Goal: Information Seeking & Learning: Learn about a topic

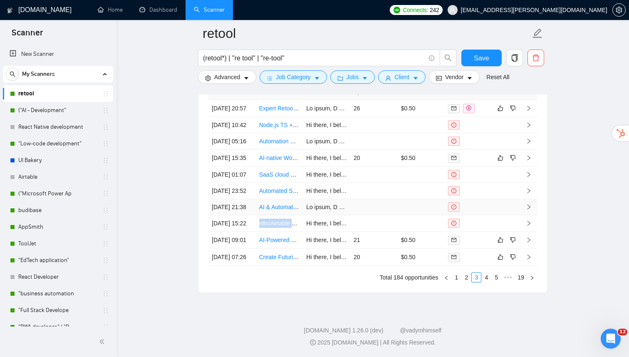
click at [270, 210] on link "AI & Automation Engineer for Real Estate & Hospitality Systems" at bounding box center [341, 206] width 165 height 7
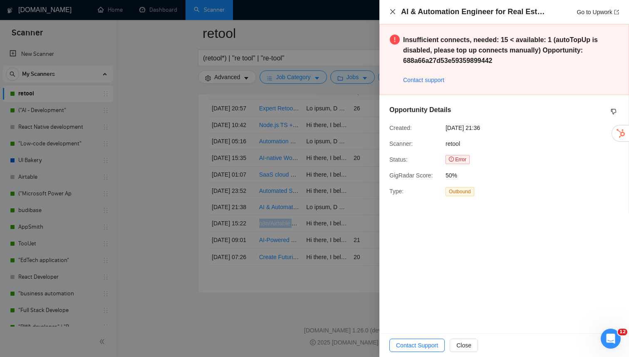
click at [392, 12] on icon "close" at bounding box center [393, 11] width 7 height 7
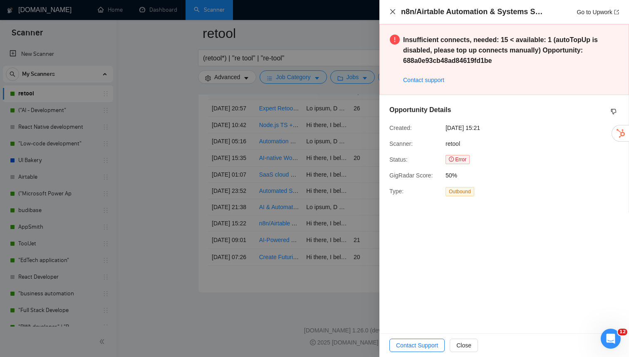
click at [390, 12] on icon "close" at bounding box center [393, 11] width 7 height 7
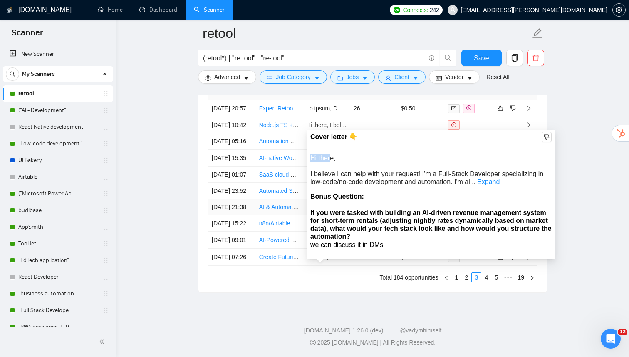
drag, startPoint x: 312, startPoint y: 148, endPoint x: 330, endPoint y: 151, distance: 17.7
click at [330, 154] on span "Hi there, I believe I can help with your request! I’m a Full-Stack Developer sp…" at bounding box center [426, 169] width 233 height 31
click at [492, 178] on link "Expand" at bounding box center [488, 181] width 22 height 7
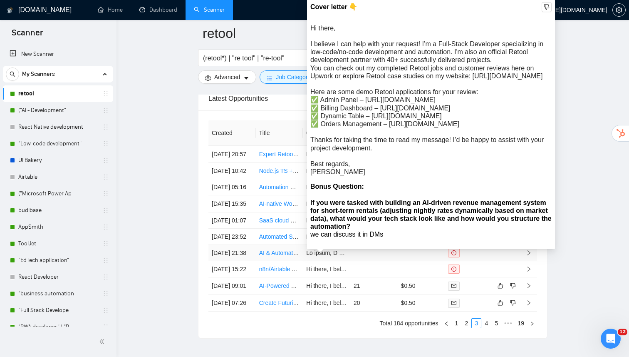
scroll to position [1830, 0]
drag, startPoint x: 311, startPoint y: 27, endPoint x: 339, endPoint y: 229, distance: 204.1
click at [339, 176] on div "Hi there, I believe I can help with your request! I’m a Full-Stack Developer sp…" at bounding box center [430, 100] width 241 height 152
copy div "Hi there, I believe I can help with your request! I’m a Full-Stack Developer sp…"
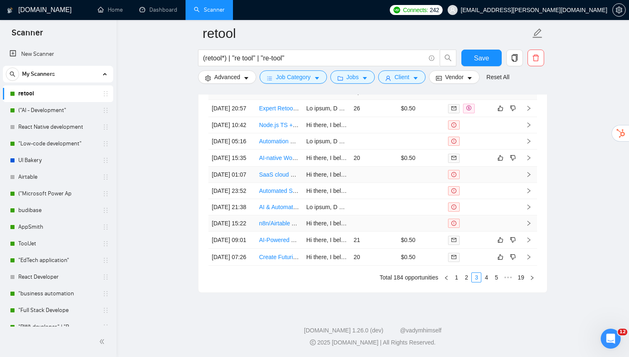
scroll to position [1901, 0]
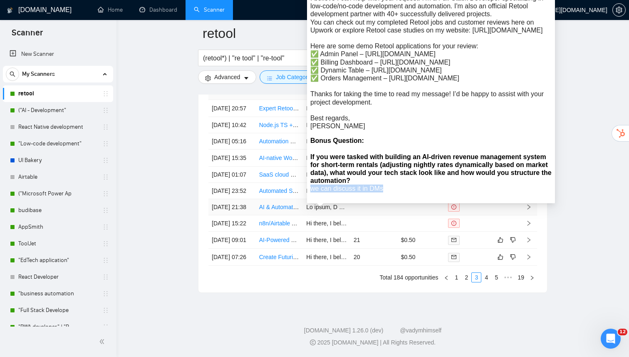
drag, startPoint x: 389, startPoint y: 219, endPoint x: 310, endPoint y: 219, distance: 78.7
click at [310, 203] on div "Cover letter 👇 Bonus Question: If you were tasked with building an AI-driven re…" at bounding box center [431, 78] width 248 height 249
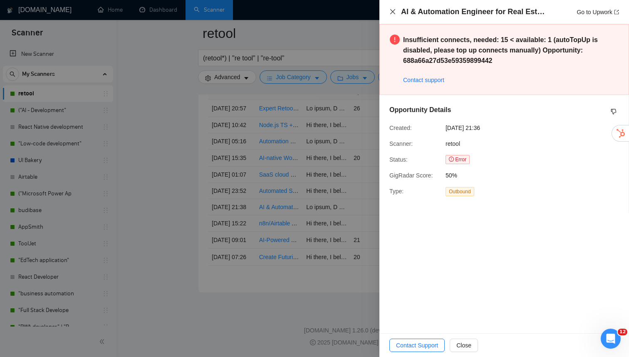
click at [393, 11] on icon "close" at bounding box center [392, 11] width 5 height 5
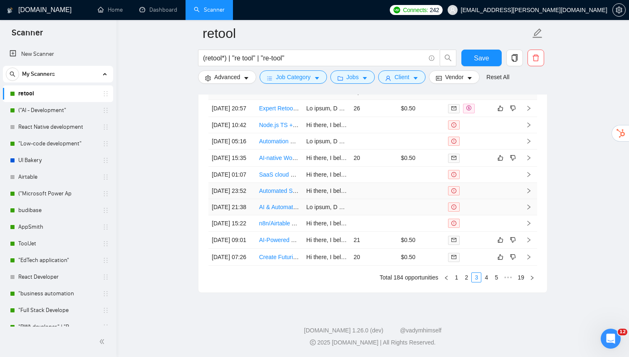
scroll to position [1964, 0]
click at [464, 280] on link "2" at bounding box center [466, 277] width 9 height 9
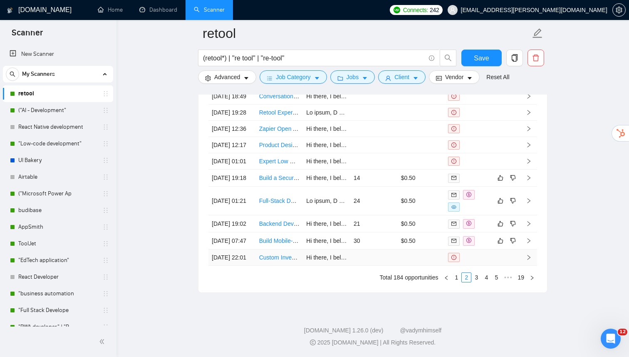
scroll to position [1958, 0]
click at [476, 282] on link "3" at bounding box center [476, 277] width 9 height 9
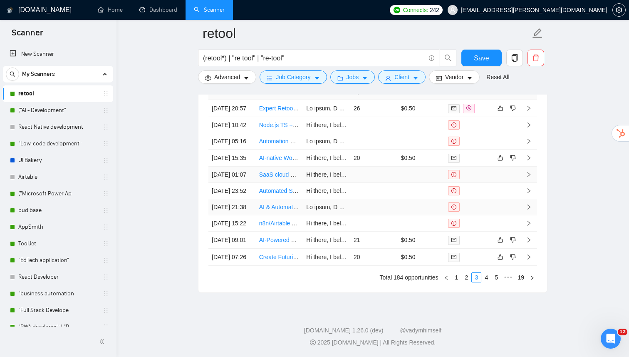
scroll to position [1964, 0]
click at [485, 278] on link "4" at bounding box center [486, 277] width 9 height 9
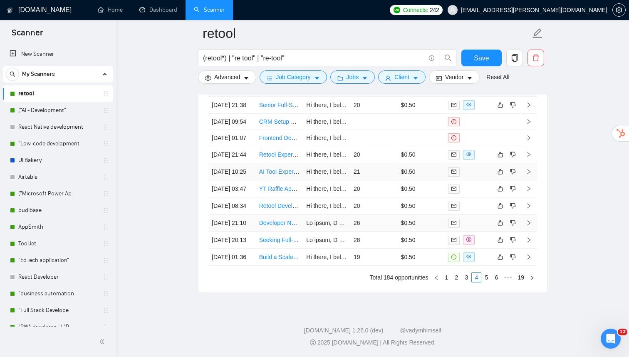
scroll to position [1944, 0]
click at [466, 282] on link "3" at bounding box center [466, 277] width 9 height 9
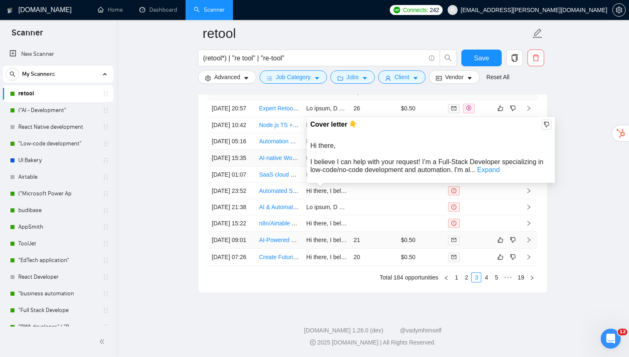
scroll to position [1964, 0]
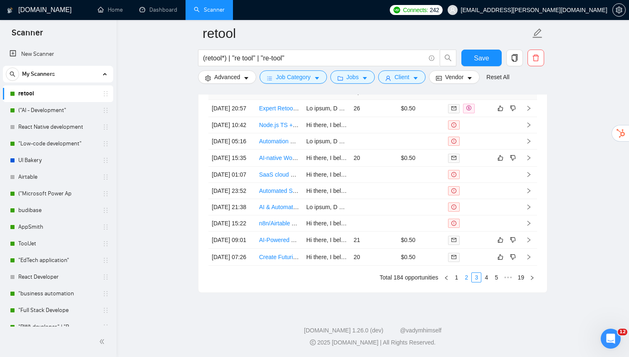
click at [464, 278] on link "2" at bounding box center [466, 277] width 9 height 9
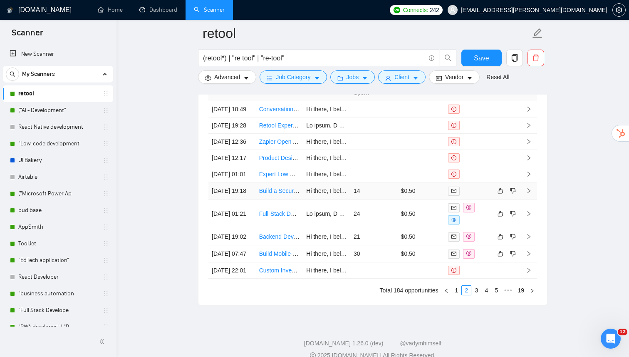
scroll to position [1967, 0]
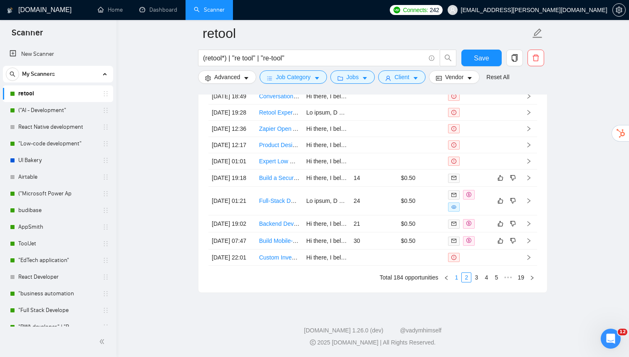
click at [453, 276] on link "1" at bounding box center [456, 277] width 9 height 9
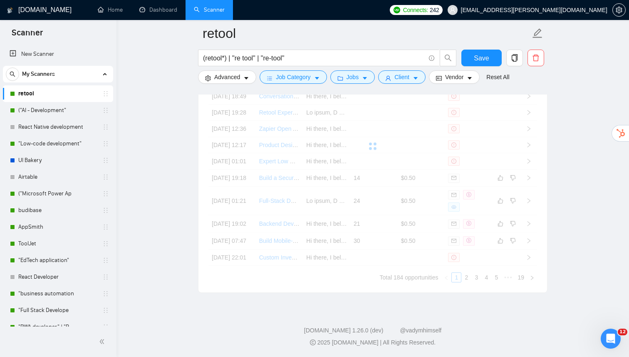
scroll to position [1964, 0]
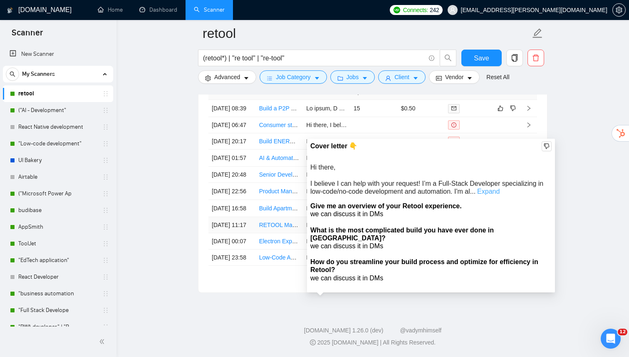
click at [494, 188] on link "Expand" at bounding box center [488, 191] width 22 height 7
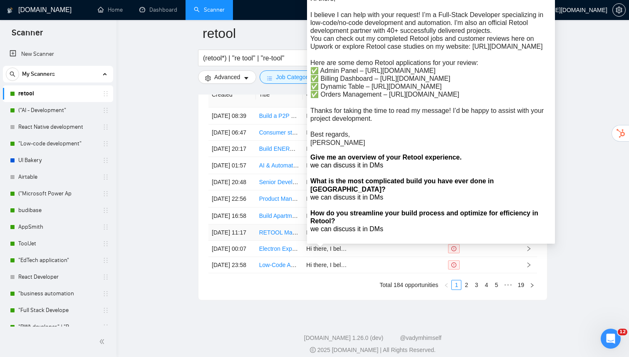
scroll to position [1852, 0]
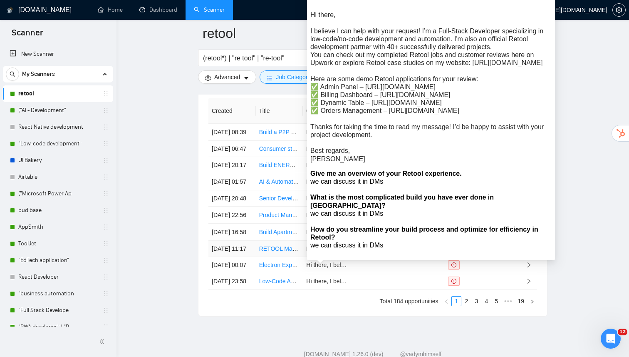
drag, startPoint x: 311, startPoint y: 15, endPoint x: 342, endPoint y: 213, distance: 201.3
click at [342, 163] on div "Hi there, I believe I can help with your request! I’m a Full-Stack Developer sp…" at bounding box center [430, 87] width 241 height 152
copy div "Hi there, I believe I can help with your request! I’m a Full-Stack Developer sp…"
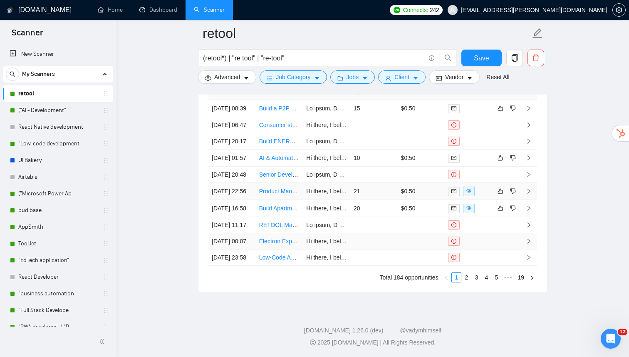
scroll to position [1905, 0]
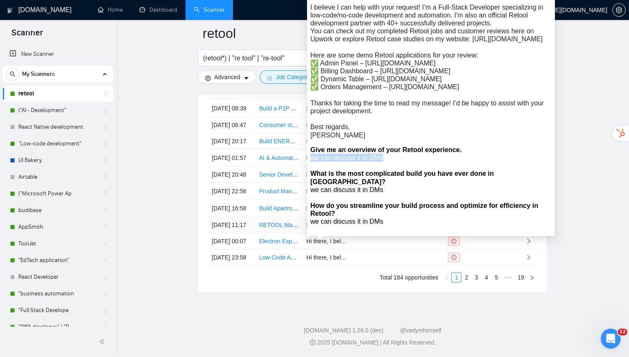
drag, startPoint x: 385, startPoint y: 185, endPoint x: 310, endPoint y: 185, distance: 75.7
click at [309, 185] on div "Cover letter 👇 Give me an overview of your Retool experience. we can discuss it…" at bounding box center [431, 99] width 248 height 273
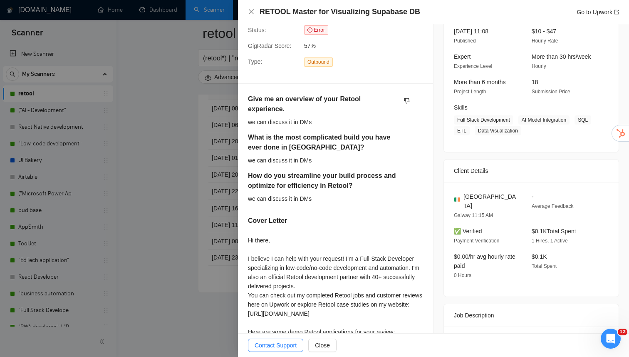
scroll to position [118, 0]
drag, startPoint x: 315, startPoint y: 122, endPoint x: 245, endPoint y: 122, distance: 69.5
click at [245, 122] on div "Give me an overview of your Retool experience. we can discuss it in DMs What is…" at bounding box center [335, 263] width 195 height 357
copy div "we can discuss it in DMs"
